Goal: Task Accomplishment & Management: Manage account settings

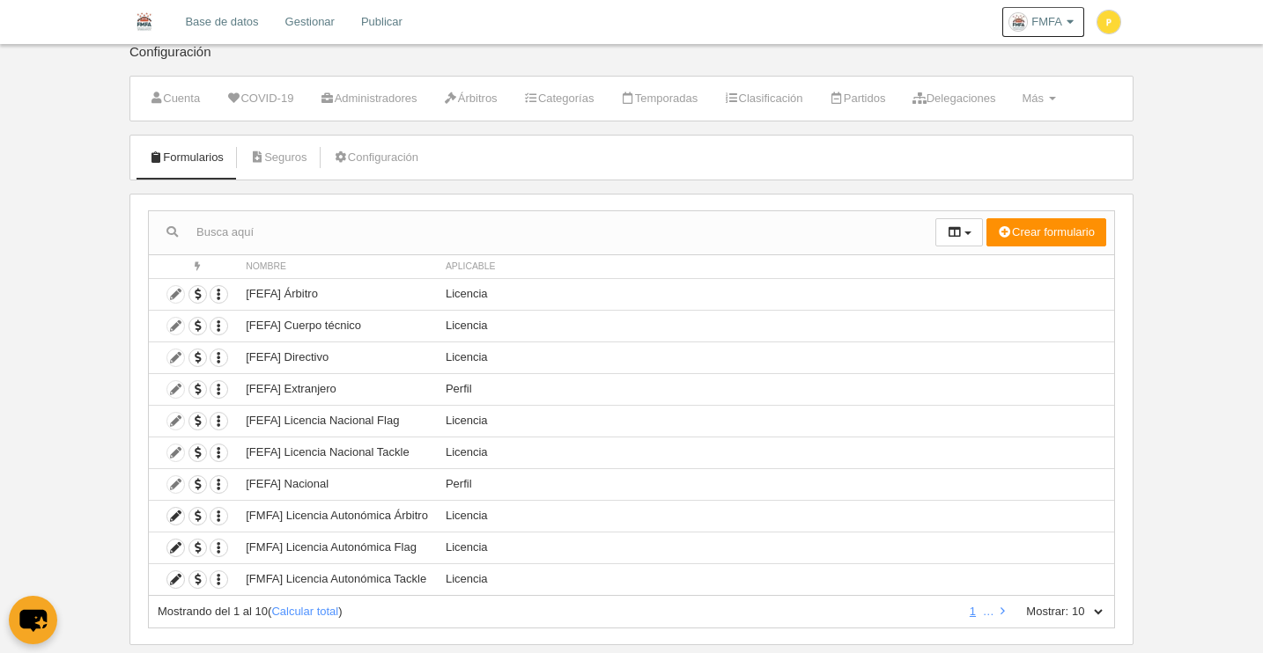
scroll to position [48, 0]
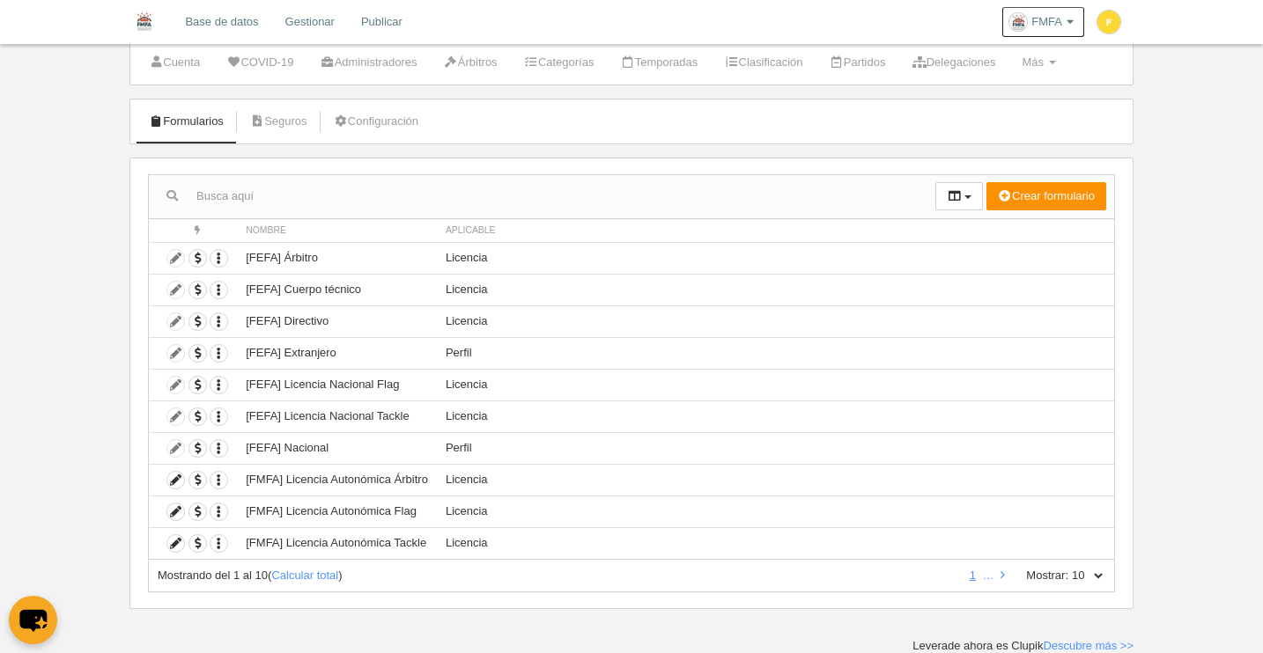
click at [1096, 577] on select "10 25 50 100 500" at bounding box center [1086, 576] width 37 height 16
select select "50"
click at [1068, 568] on select "10 25 50 100 500" at bounding box center [1086, 576] width 37 height 16
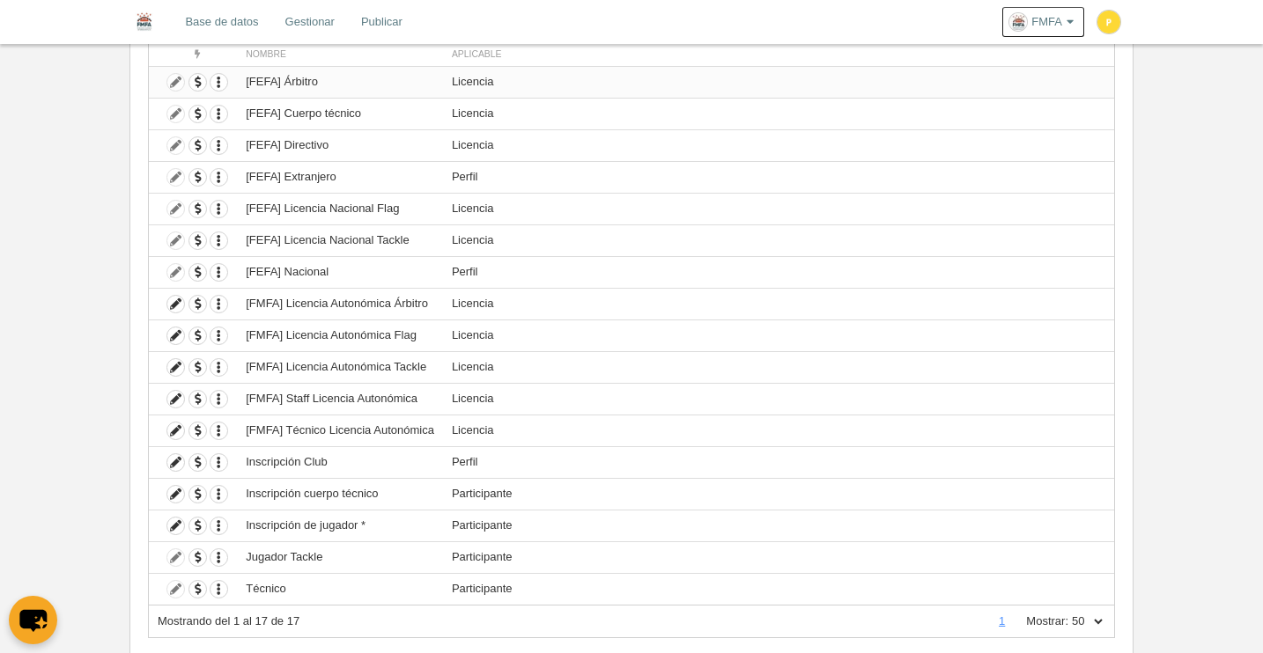
scroll to position [0, 0]
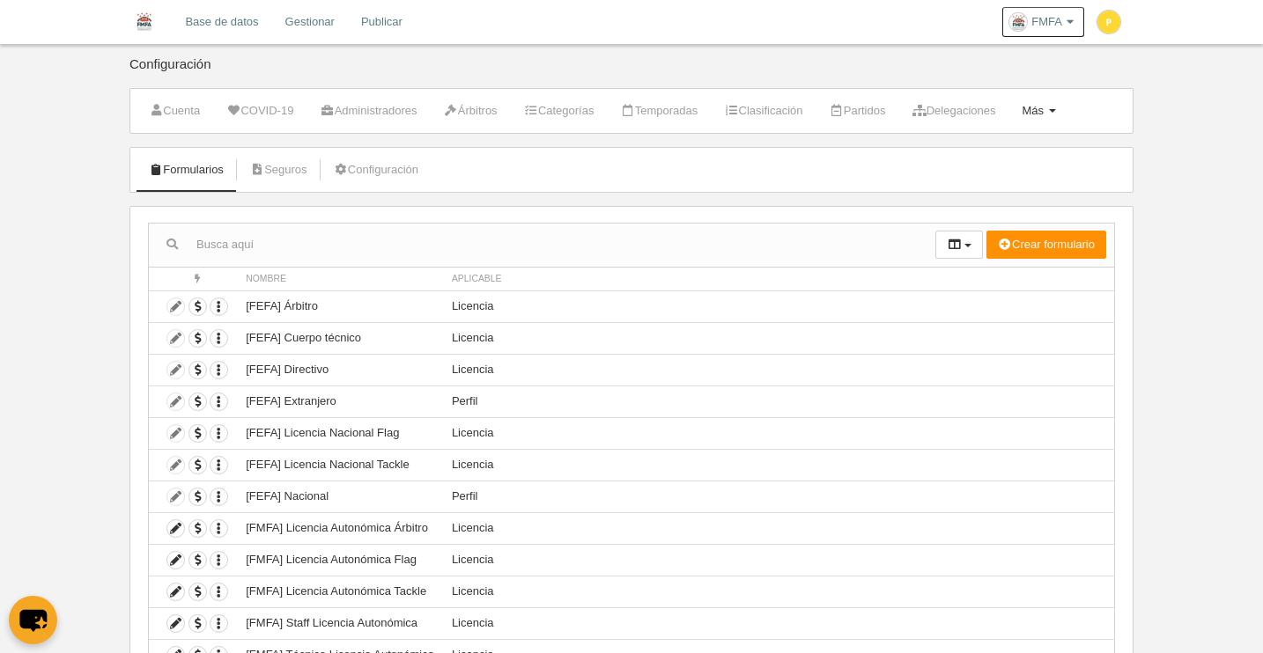
click at [1056, 112] on span at bounding box center [1052, 111] width 7 height 4
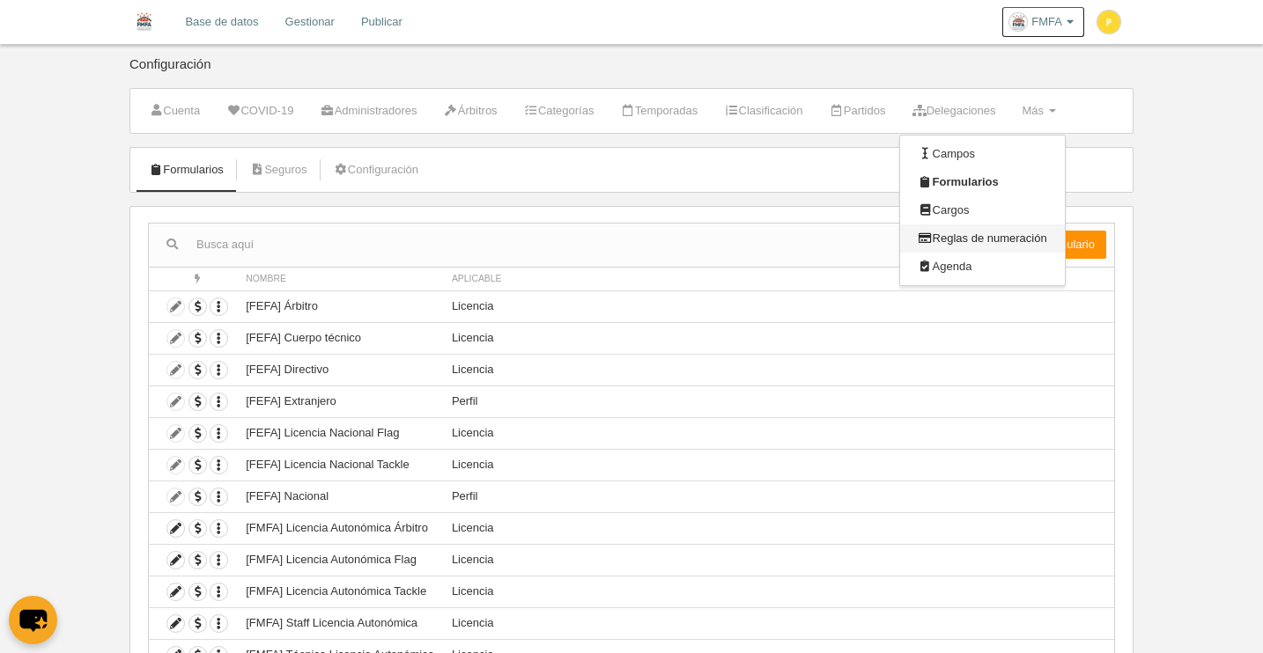
click at [1042, 241] on link "Reglas de numeración" at bounding box center [982, 239] width 164 height 28
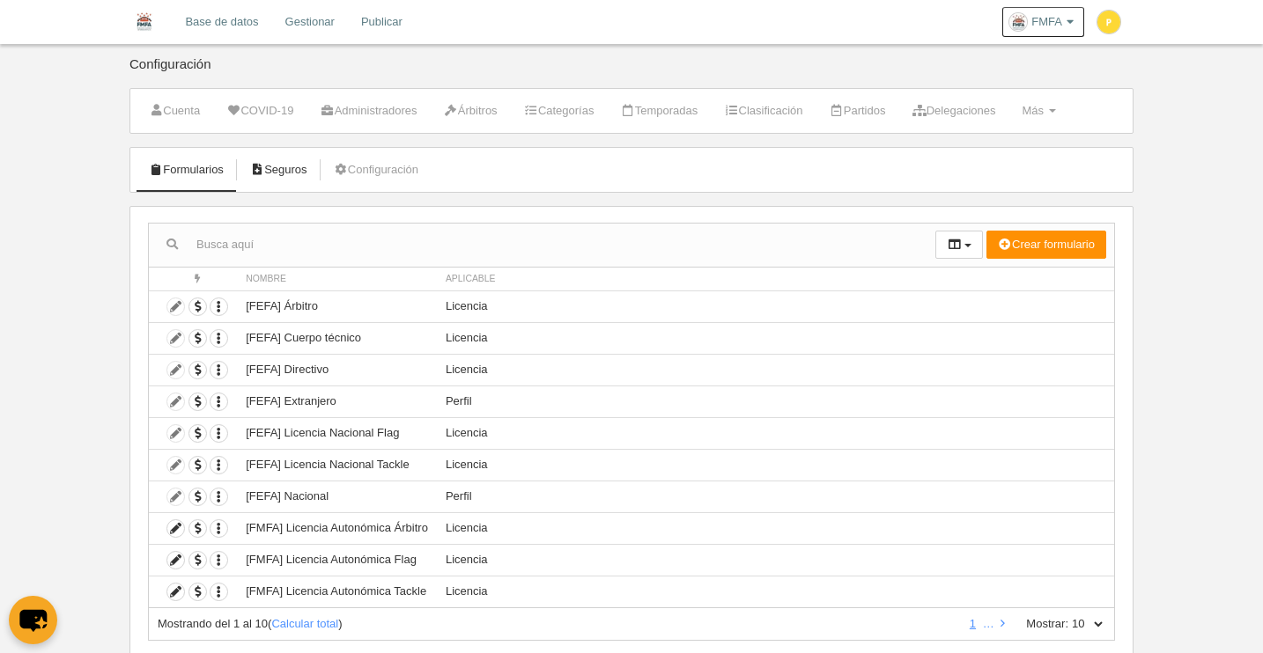
click at [303, 175] on link "Seguros" at bounding box center [278, 170] width 77 height 26
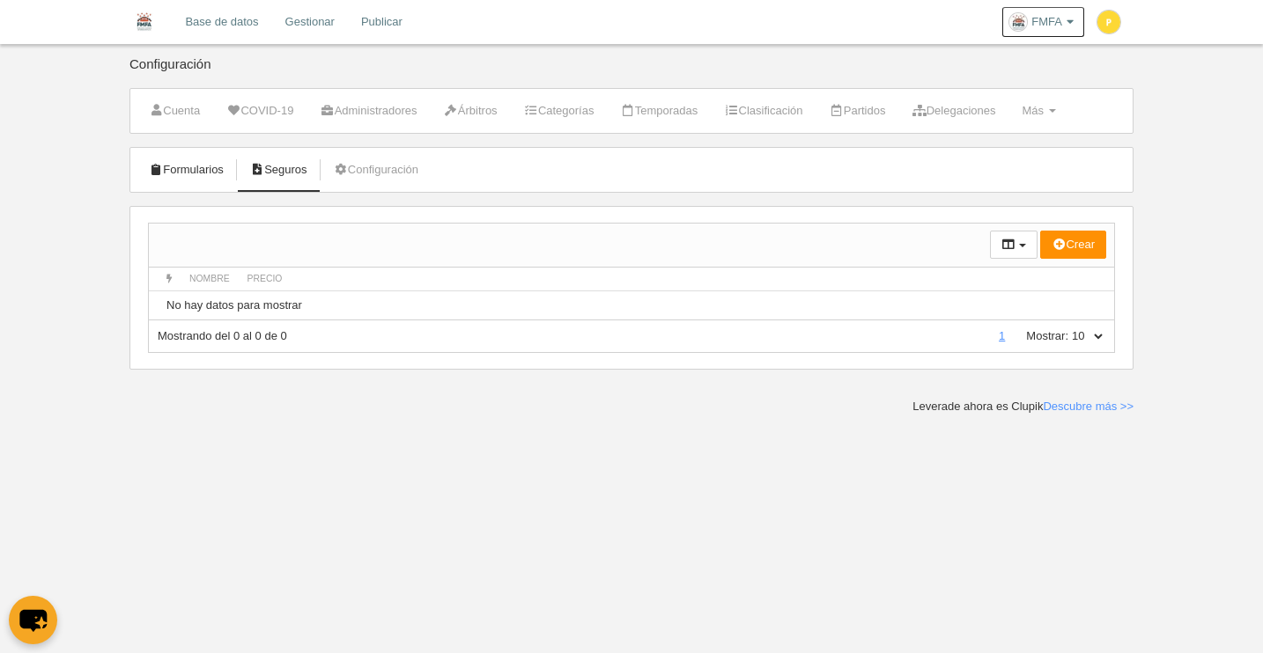
click at [212, 167] on link "Formularios" at bounding box center [186, 170] width 94 height 26
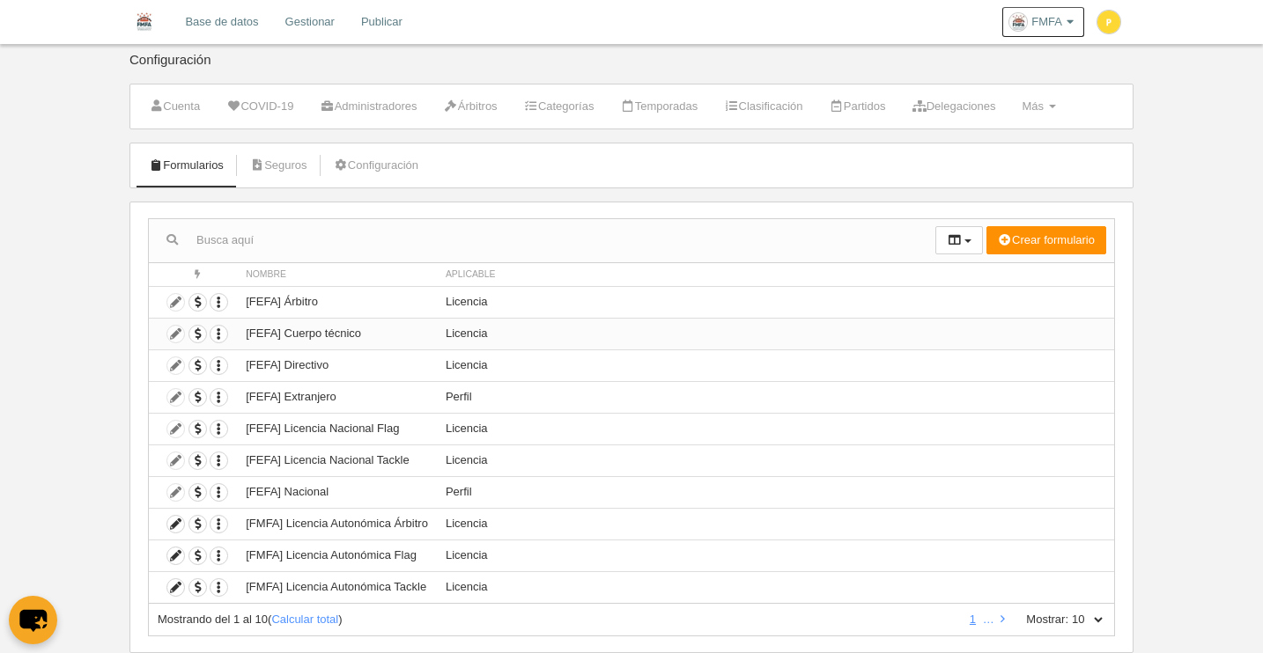
scroll to position [48, 0]
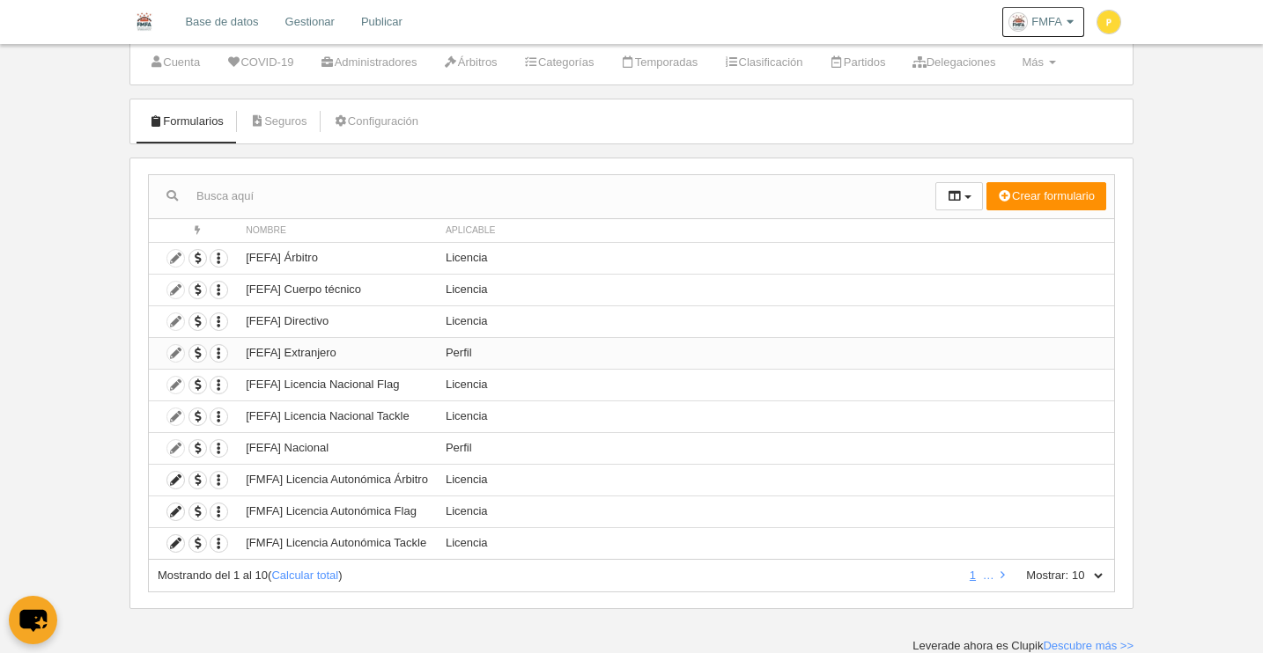
click at [611, 364] on td "Perfil" at bounding box center [775, 353] width 677 height 32
click at [327, 357] on td "[FEFA] Extranjero" at bounding box center [337, 353] width 200 height 32
click at [176, 359] on td "Duplicar formulario Borrar formulario" at bounding box center [193, 353] width 88 height 32
click at [174, 355] on td "Duplicar formulario Borrar formulario" at bounding box center [193, 353] width 88 height 32
click at [175, 353] on td "Duplicar formulario Borrar formulario" at bounding box center [193, 353] width 88 height 32
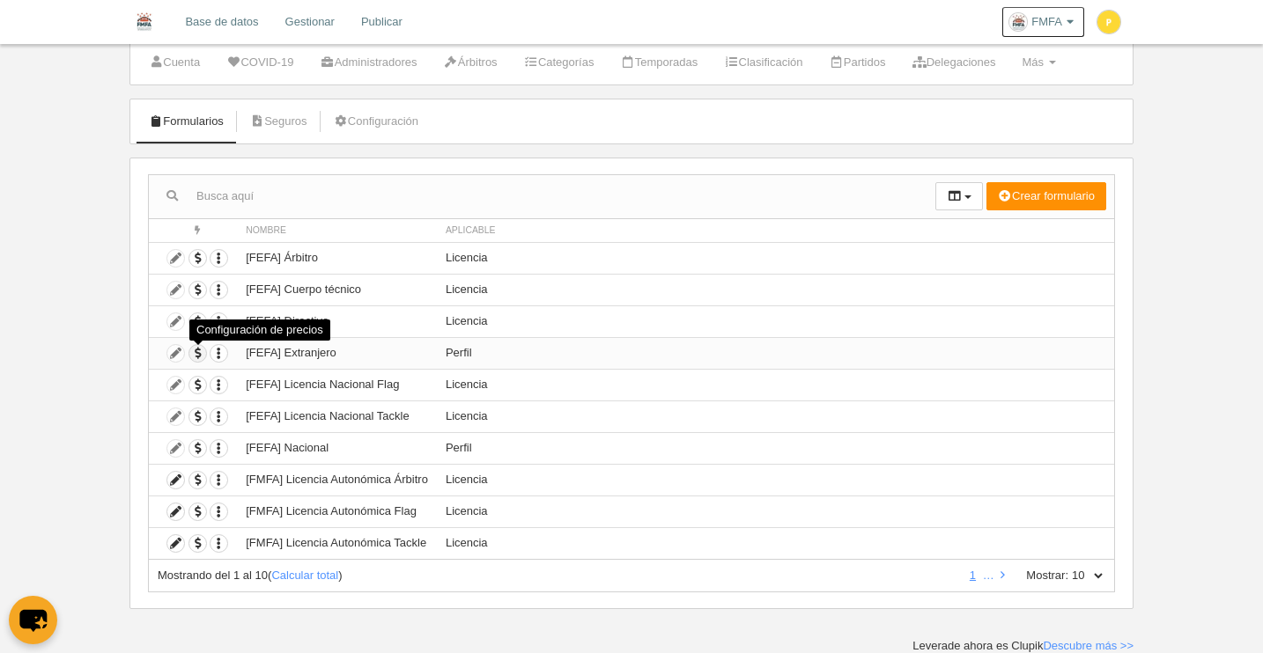
click at [197, 354] on span "button" at bounding box center [197, 353] width 17 height 17
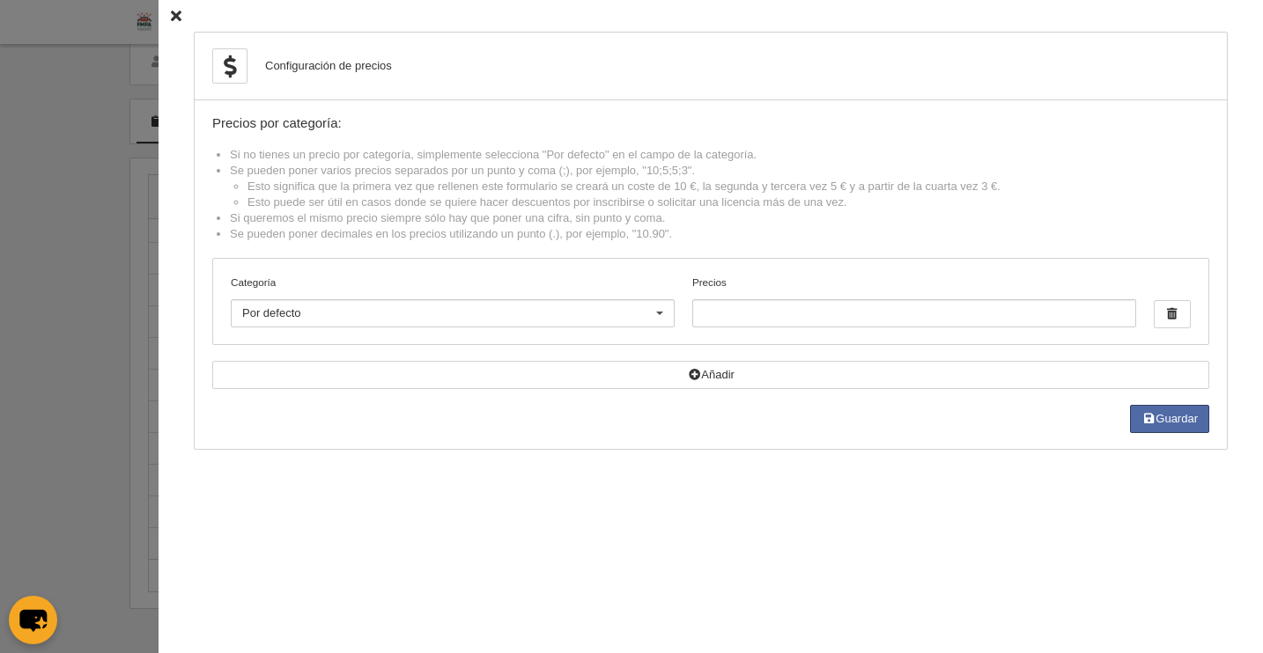
click at [171, 17] on icon at bounding box center [176, 16] width 11 height 11
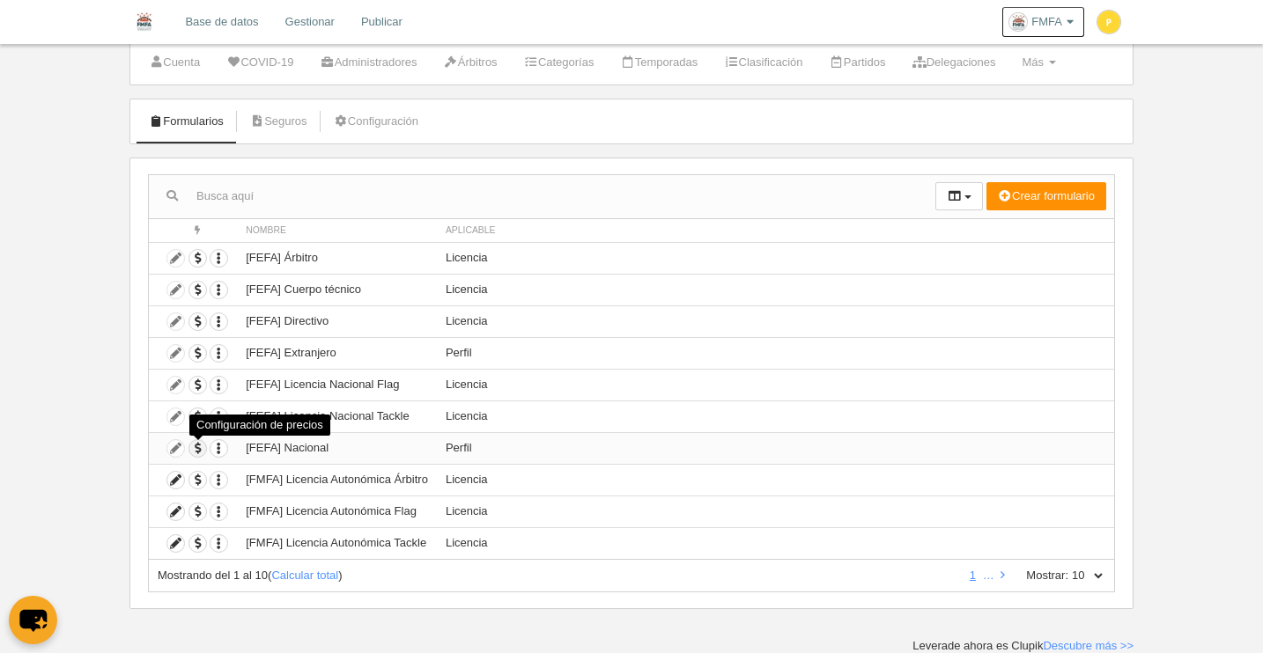
click at [194, 449] on span "button" at bounding box center [197, 448] width 17 height 17
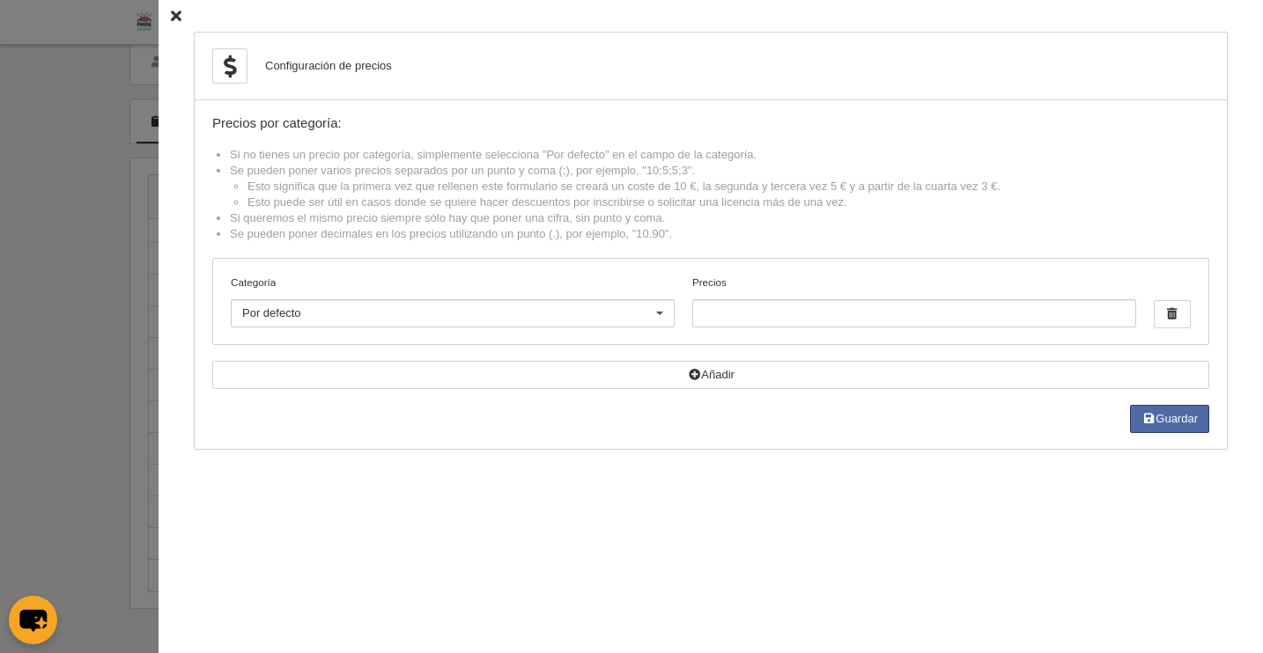
click at [171, 12] on icon at bounding box center [176, 16] width 11 height 11
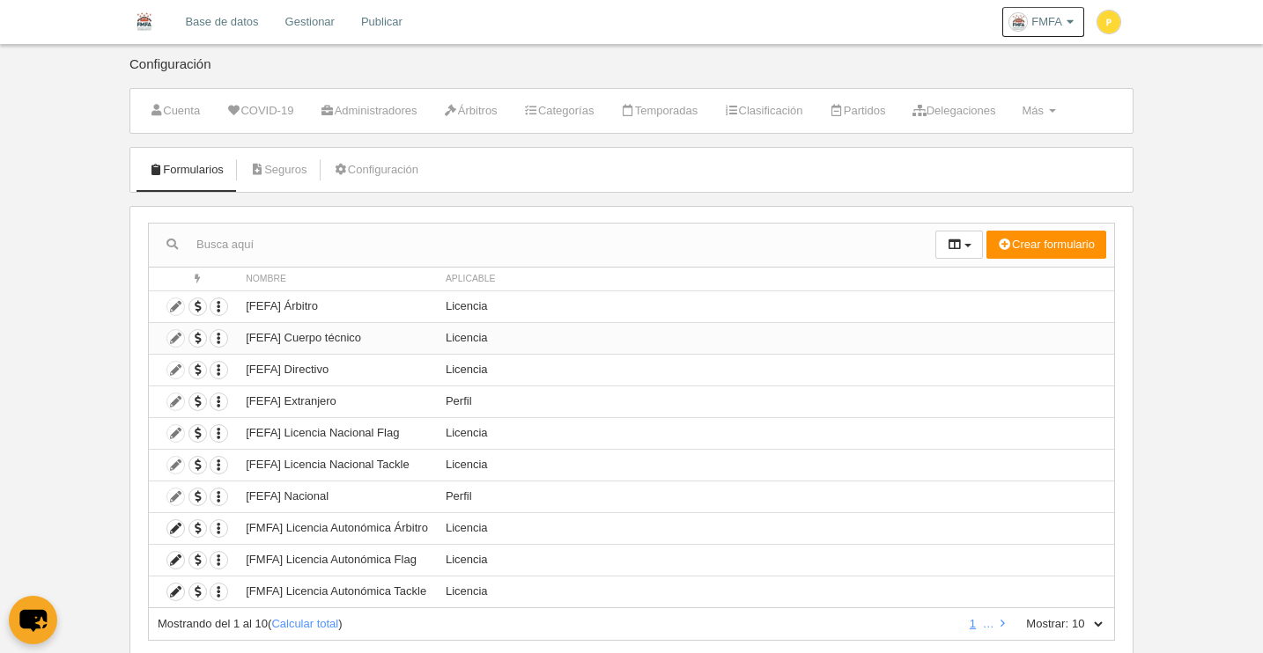
scroll to position [0, 0]
click at [202, 311] on span "button" at bounding box center [197, 307] width 17 height 17
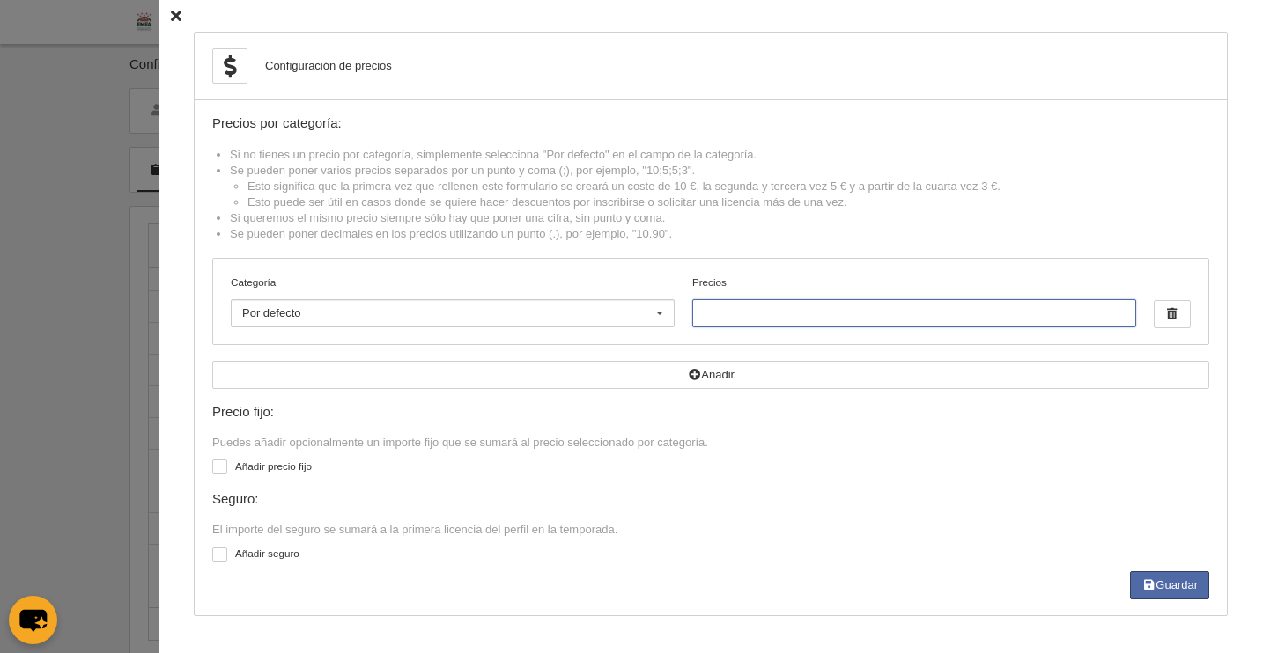
click at [955, 306] on input "Precios" at bounding box center [914, 313] width 444 height 28
click at [513, 114] on div "Configuración de precios Precios por categoría: Si no tienes un precio por cate…" at bounding box center [711, 324] width 1034 height 585
click at [159, 13] on div "Configuración de precios Precios por categoría: Si no tienes un precio por cate…" at bounding box center [711, 326] width 1104 height 653
click at [171, 17] on icon at bounding box center [176, 16] width 11 height 11
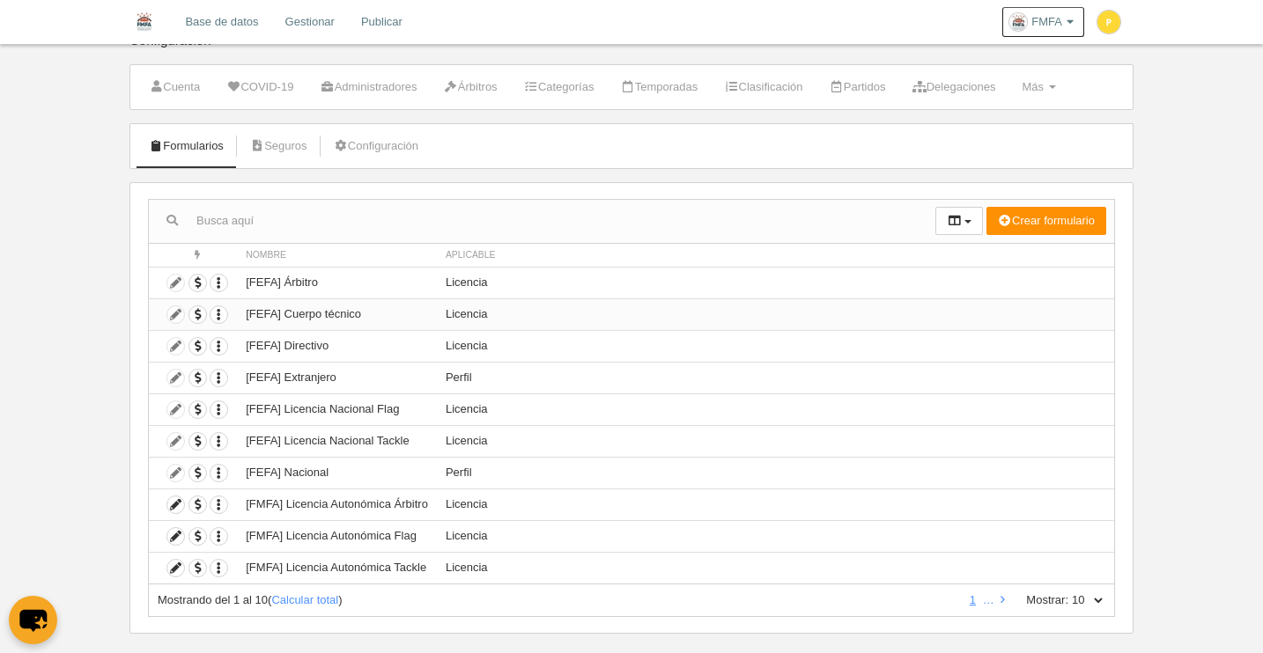
scroll to position [48, 0]
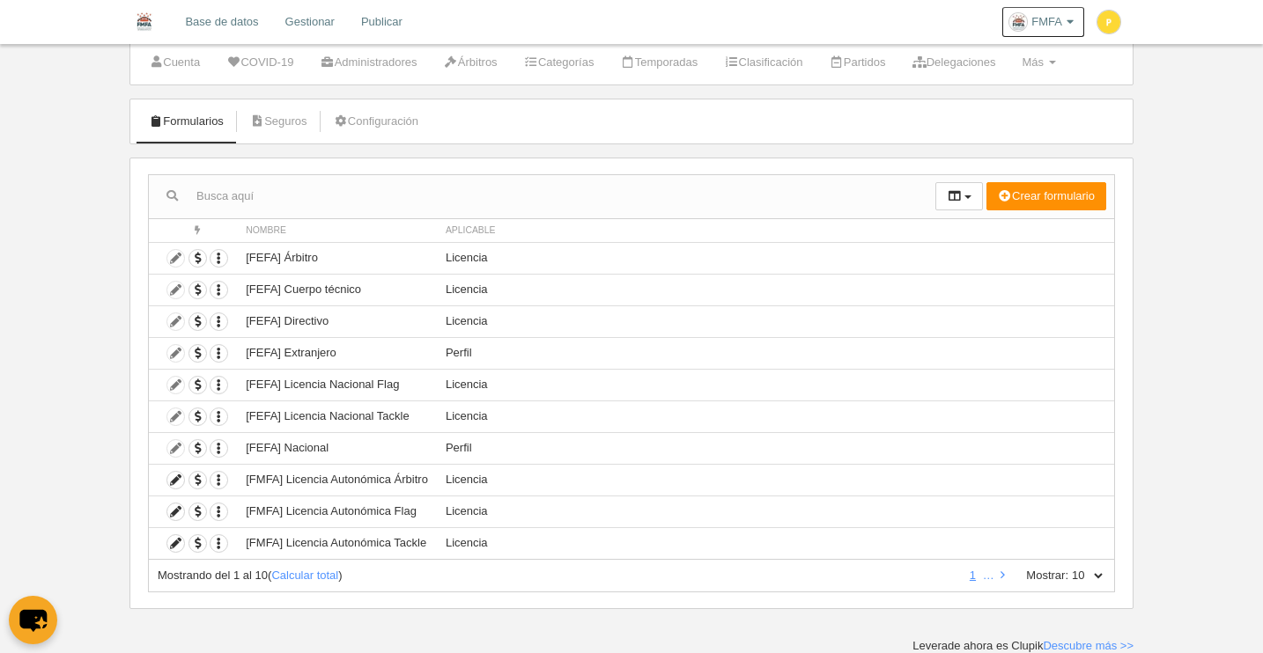
click at [1101, 571] on select "10 25 50 100 500" at bounding box center [1086, 576] width 37 height 16
select select "50"
click at [1068, 568] on select "10 25 50 100 500" at bounding box center [1086, 576] width 37 height 16
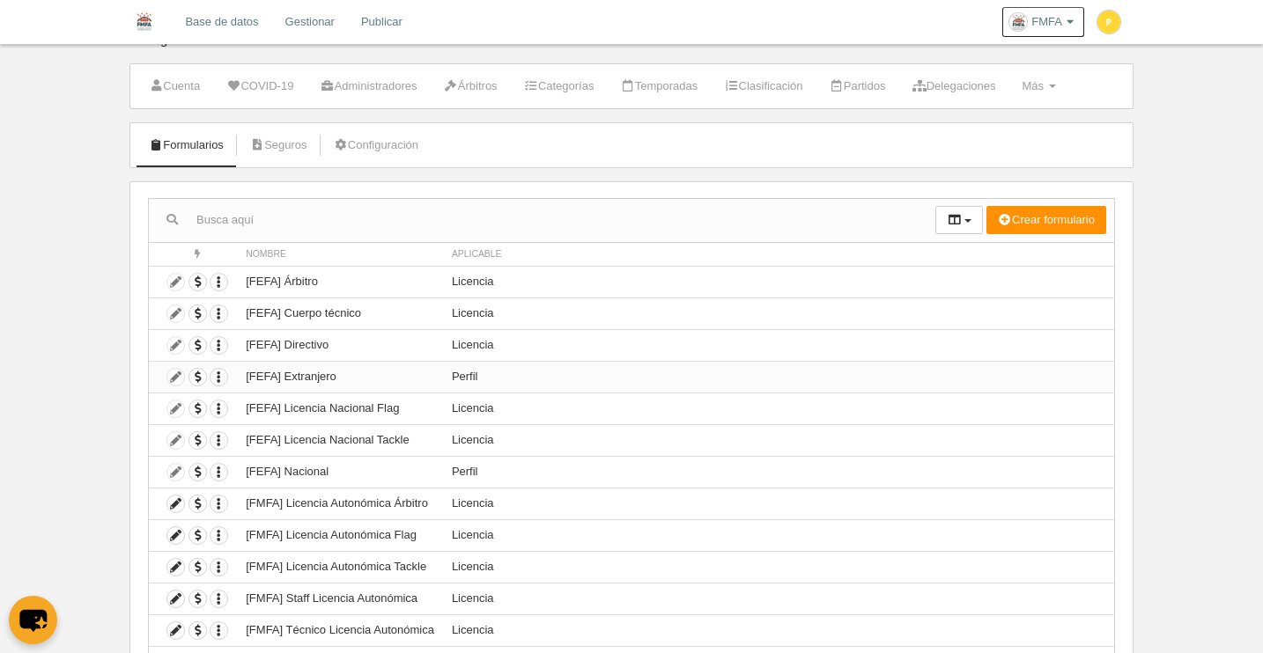
scroll to position [0, 0]
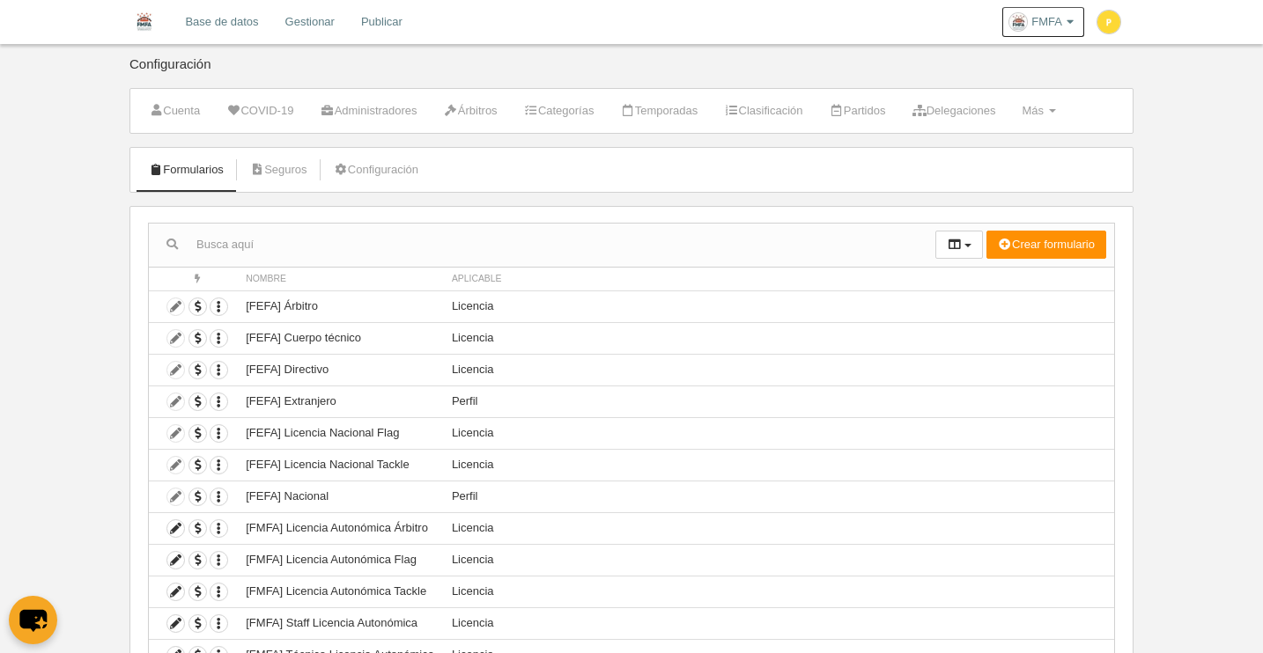
click at [225, 26] on link "Base de datos" at bounding box center [222, 22] width 100 height 44
